Goal: Use online tool/utility: Utilize a website feature to perform a specific function

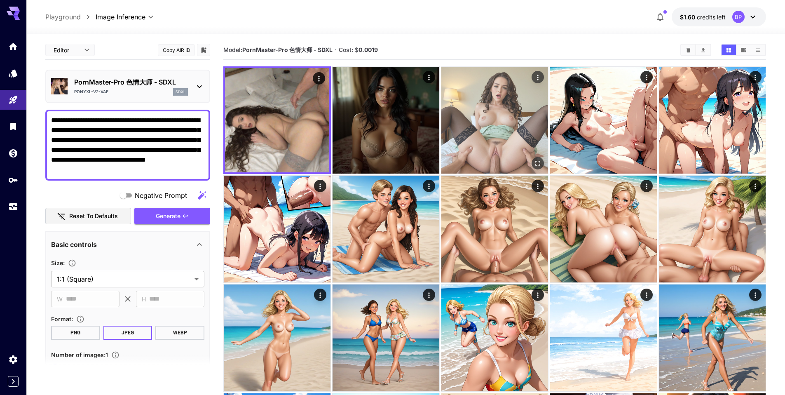
click at [496, 133] on img at bounding box center [495, 120] width 107 height 107
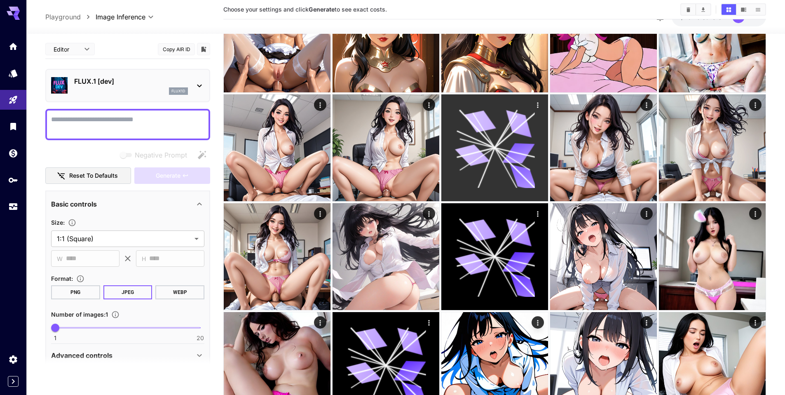
scroll to position [408, 0]
